Goal: Find specific page/section: Find specific page/section

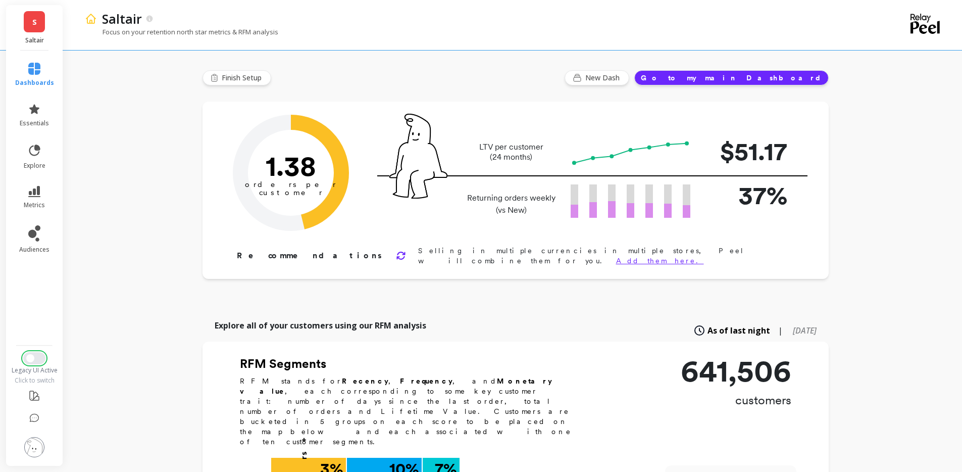
click at [33, 348] on span "Switch to New UI" at bounding box center [30, 358] width 8 height 8
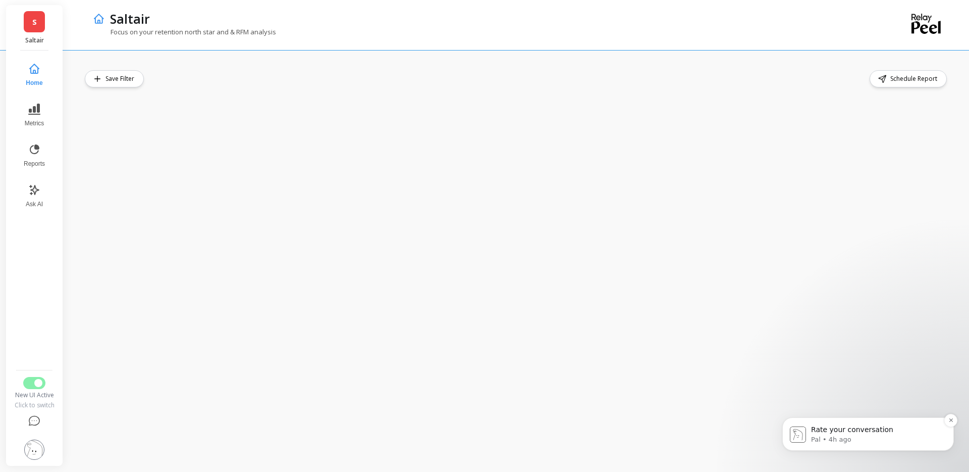
click at [858, 427] on span "Rate your conversation" at bounding box center [852, 429] width 82 height 8
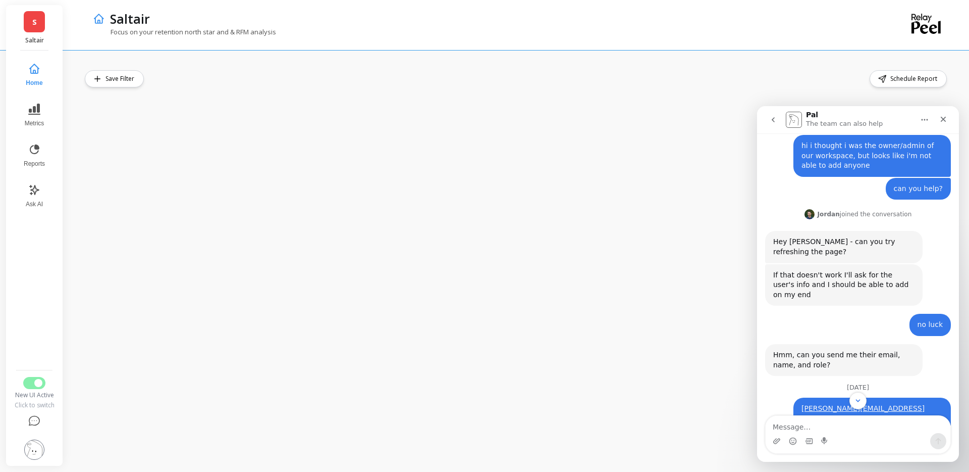
scroll to position [216, 0]
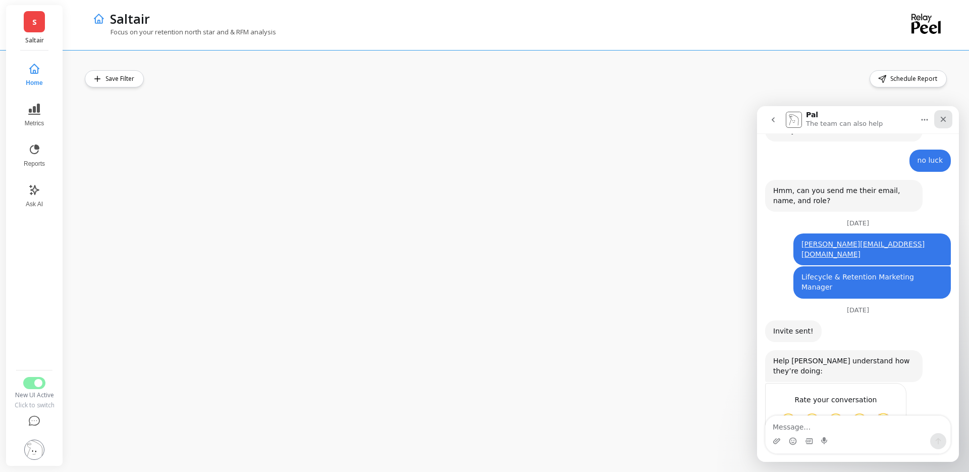
click at [945, 121] on icon "Close" at bounding box center [944, 120] width 6 height 6
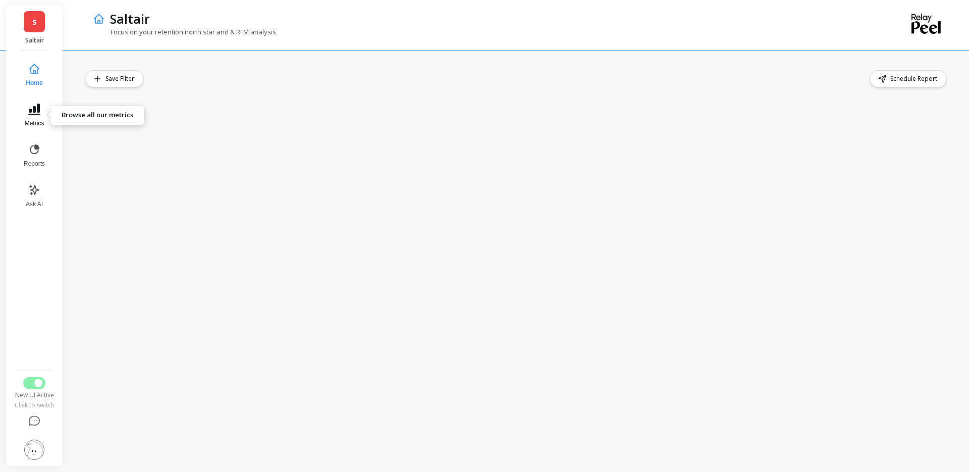
click at [28, 113] on icon at bounding box center [34, 109] width 12 height 12
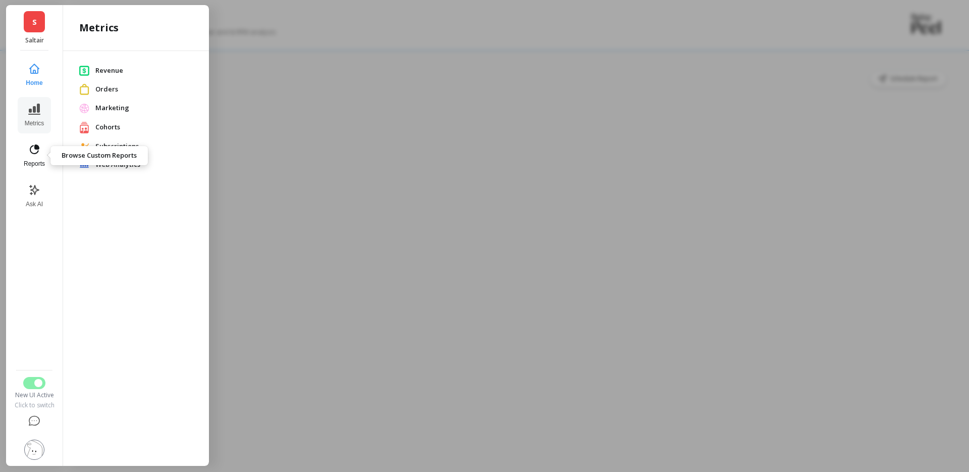
click at [29, 160] on span "Reports" at bounding box center [34, 164] width 21 height 8
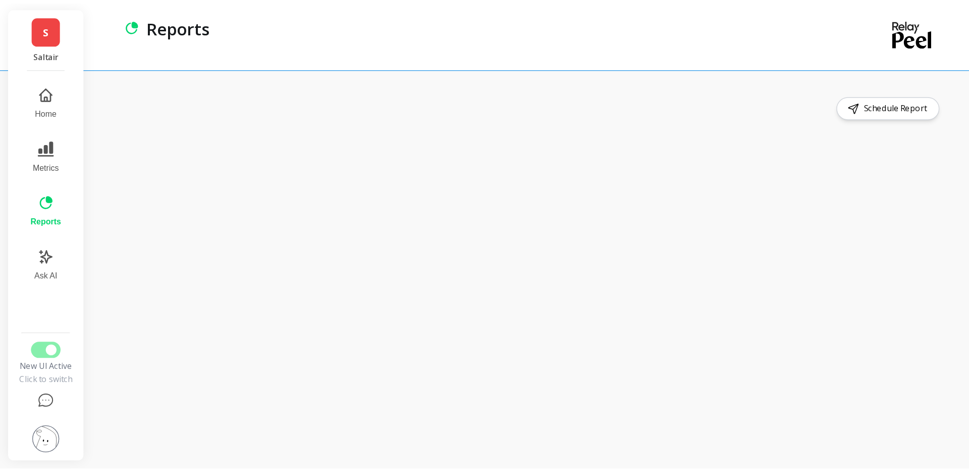
scroll to position [216, 0]
